Goal: Information Seeking & Learning: Learn about a topic

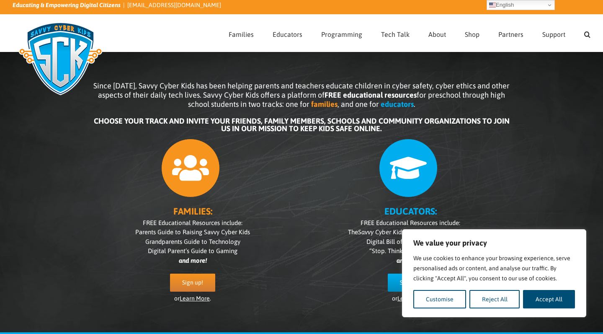
scroll to position [10, 0]
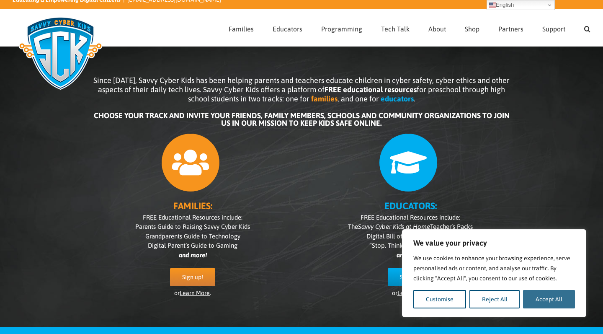
click at [562, 300] on button "Accept All" at bounding box center [549, 299] width 52 height 18
checkbox input "true"
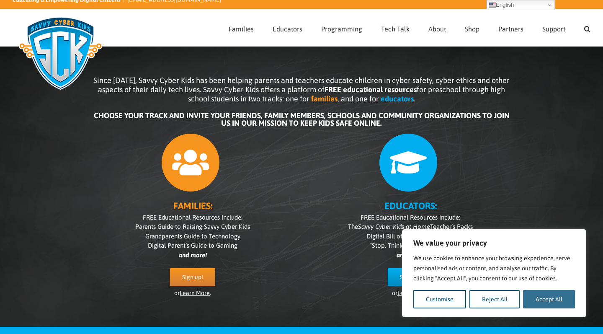
checkbox input "true"
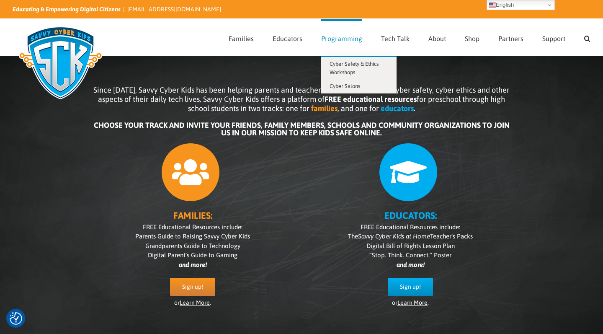
scroll to position [0, 0]
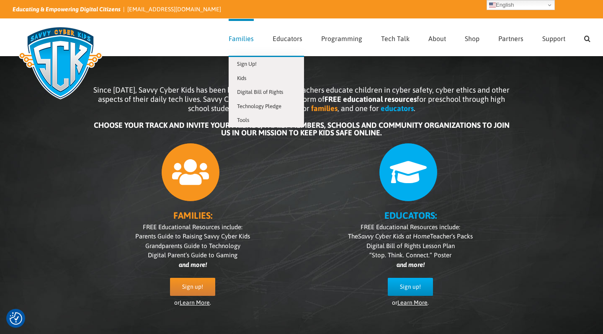
click at [245, 32] on link "Families" at bounding box center [241, 37] width 25 height 37
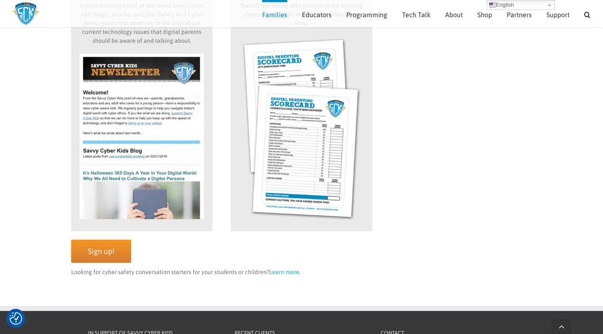
scroll to position [856, 0]
